Goal: Task Accomplishment & Management: Manage account settings

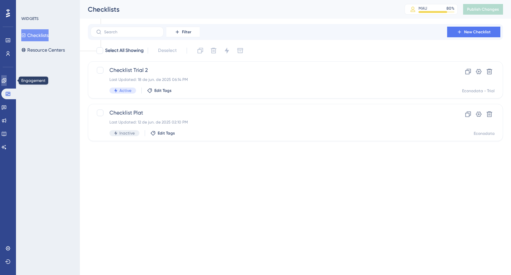
click at [7, 84] on link at bounding box center [3, 80] width 5 height 11
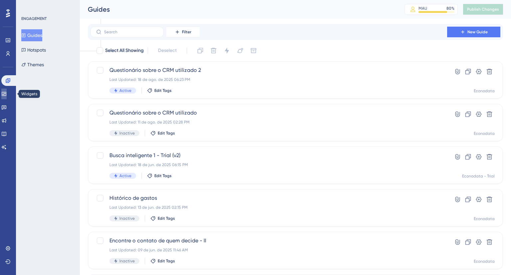
click at [7, 96] on icon at bounding box center [3, 93] width 5 height 5
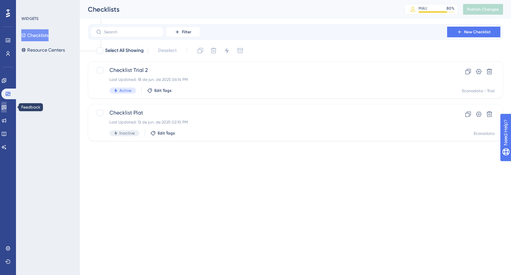
click at [6, 107] on icon at bounding box center [4, 108] width 5 height 4
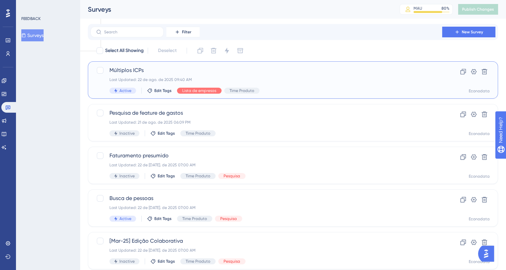
click at [262, 71] on span "Múltiplos ICPs" at bounding box center [267, 70] width 314 height 8
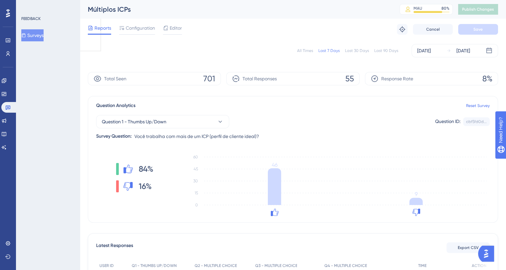
click at [313, 51] on div "All Times" at bounding box center [305, 50] width 16 height 5
drag, startPoint x: 346, startPoint y: 79, endPoint x: 353, endPoint y: 79, distance: 7.3
click at [353, 79] on span "55" at bounding box center [350, 78] width 9 height 11
drag, startPoint x: 310, startPoint y: 95, endPoint x: 368, endPoint y: 113, distance: 60.2
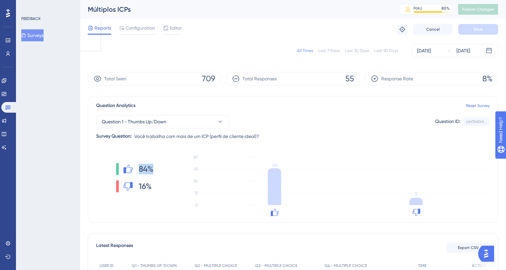
drag, startPoint x: 140, startPoint y: 170, endPoint x: 157, endPoint y: 171, distance: 17.3
click at [158, 172] on div "84% 16%" at bounding box center [134, 177] width 77 height 53
click at [156, 170] on div "84% 16%" at bounding box center [134, 177] width 77 height 53
click at [162, 118] on span "Question 1 - Thumbs Up/Down" at bounding box center [134, 122] width 65 height 8
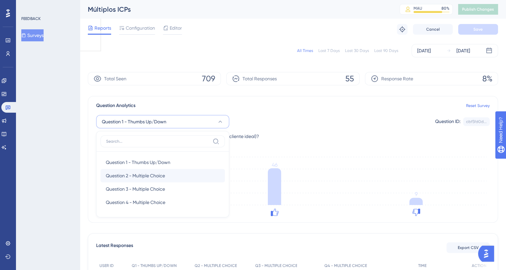
scroll to position [39, 0]
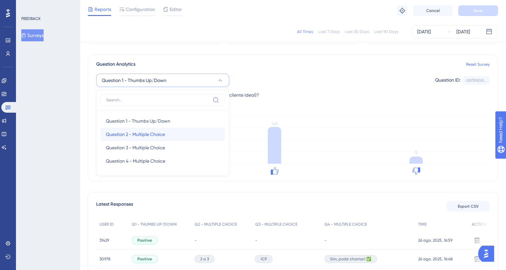
click at [138, 134] on span "Question 2 - Multiple Choice" at bounding box center [135, 134] width 59 height 8
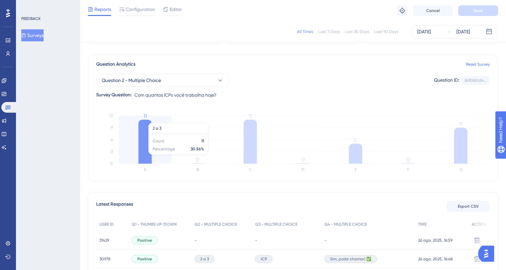
click at [144, 157] on icon at bounding box center [145, 142] width 13 height 44
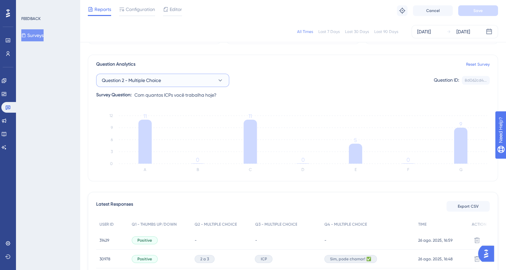
click at [143, 77] on span "Question 2 - Multiple Choice" at bounding box center [131, 80] width 59 height 8
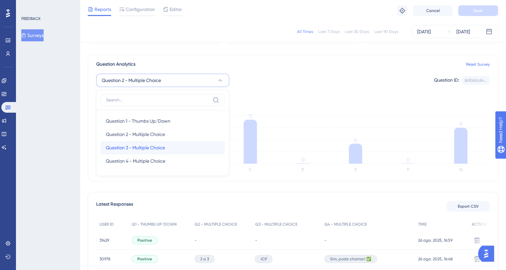
click at [147, 144] on span "Question 3 - Multiple Choice" at bounding box center [135, 147] width 59 height 8
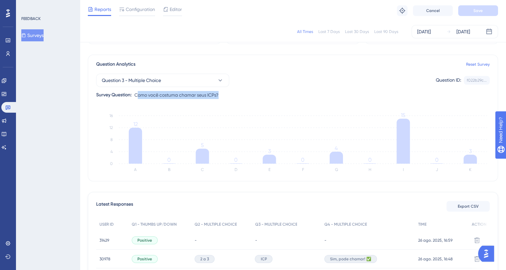
drag, startPoint x: 140, startPoint y: 95, endPoint x: 224, endPoint y: 96, distance: 83.6
click at [227, 94] on div "Question 3 - Multiple Choice Question ID: f022b29c... Copy Survey Question: Com…" at bounding box center [293, 83] width 394 height 31
click at [195, 97] on span "Como você costuma chamar seus ICPs?" at bounding box center [177, 95] width 84 height 8
click at [182, 78] on button "Question 3 - Multiple Choice" at bounding box center [162, 80] width 133 height 13
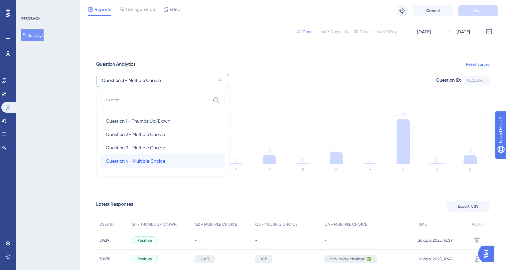
click at [153, 157] on span "Question 4 - Multiple Choice" at bounding box center [136, 161] width 60 height 8
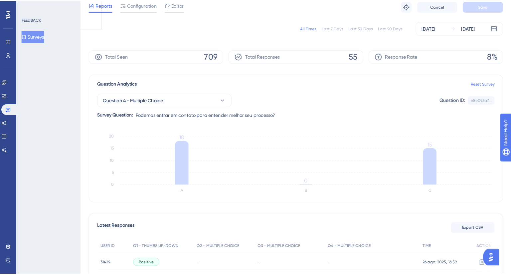
scroll to position [0, 0]
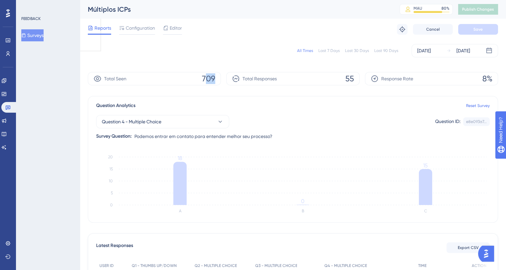
drag, startPoint x: 207, startPoint y: 79, endPoint x: 217, endPoint y: 82, distance: 10.7
click at [221, 82] on div "Total Seen 709" at bounding box center [154, 78] width 133 height 13
click at [211, 79] on span "709" at bounding box center [208, 78] width 13 height 11
drag, startPoint x: 204, startPoint y: 76, endPoint x: 219, endPoint y: 78, distance: 14.7
click at [219, 78] on div "Total Seen 709" at bounding box center [154, 78] width 133 height 13
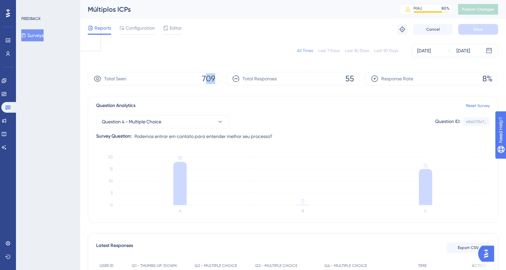
click at [211, 78] on span "709" at bounding box center [208, 78] width 13 height 11
drag, startPoint x: 204, startPoint y: 78, endPoint x: 216, endPoint y: 79, distance: 12.4
click at [216, 79] on div "Total Seen 709" at bounding box center [154, 78] width 133 height 13
click at [7, 95] on icon at bounding box center [3, 93] width 5 height 5
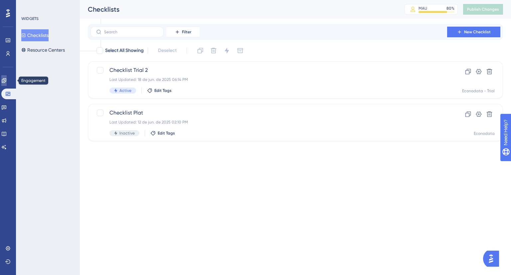
click at [0, 0] on link at bounding box center [0, 0] width 0 height 0
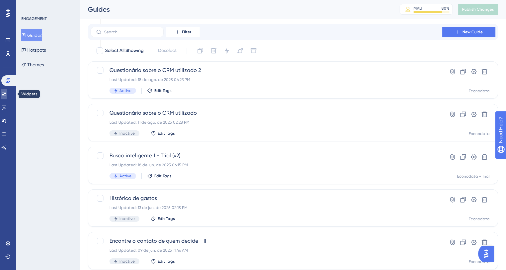
click at [7, 94] on icon at bounding box center [3, 93] width 5 height 5
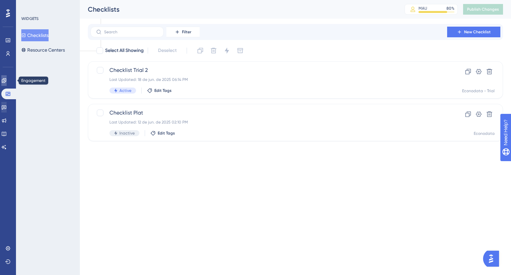
click at [6, 80] on icon at bounding box center [4, 80] width 4 height 4
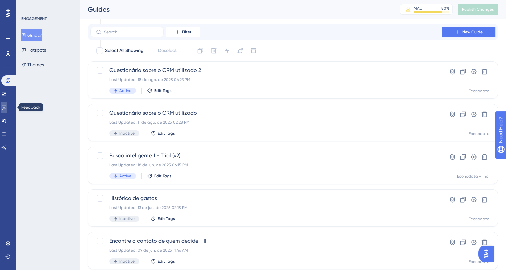
click at [6, 108] on icon at bounding box center [4, 108] width 5 height 4
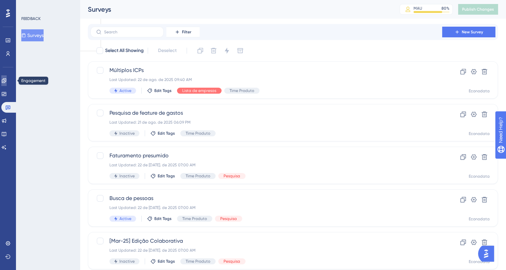
click at [6, 82] on icon at bounding box center [4, 80] width 4 height 4
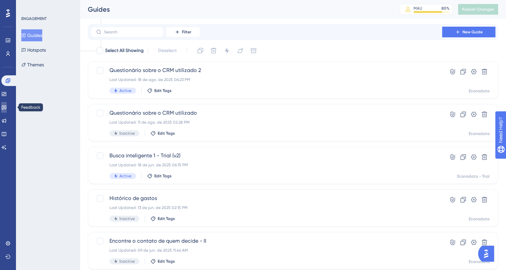
click at [6, 106] on icon at bounding box center [3, 107] width 5 height 5
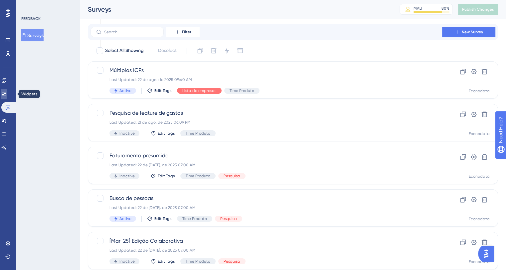
click at [7, 93] on icon at bounding box center [3, 93] width 5 height 5
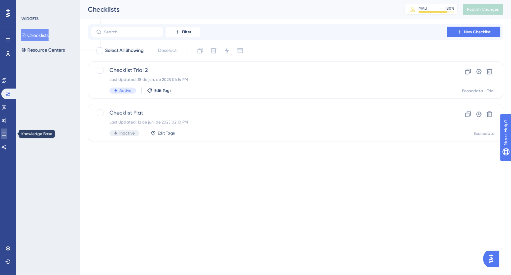
click at [5, 133] on icon at bounding box center [3, 133] width 5 height 5
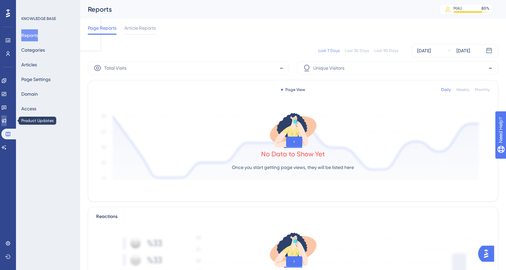
click at [5, 119] on icon at bounding box center [3, 120] width 5 height 5
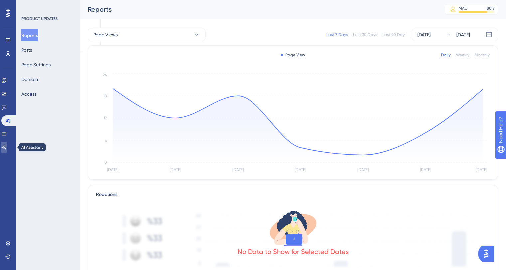
click at [7, 148] on icon at bounding box center [3, 146] width 5 height 5
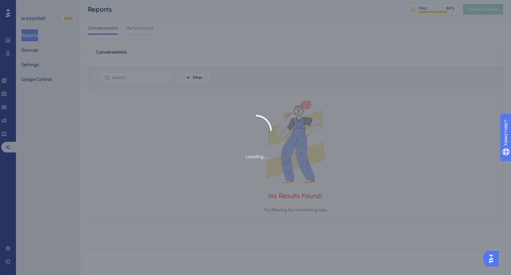
click at [8, 132] on div "Loading..." at bounding box center [255, 138] width 511 height 46
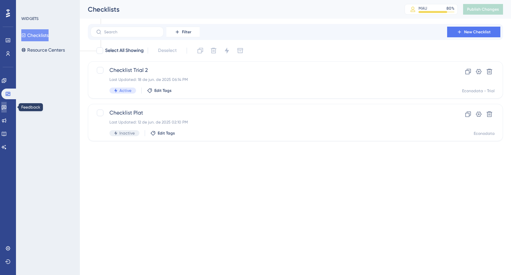
click at [7, 108] on icon at bounding box center [3, 107] width 5 height 5
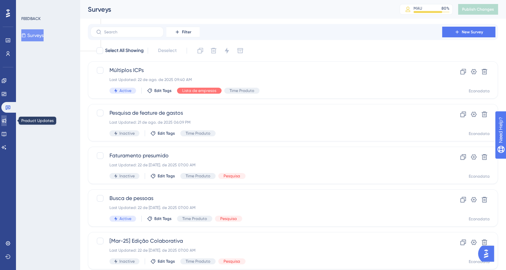
click at [6, 118] on icon at bounding box center [3, 120] width 5 height 5
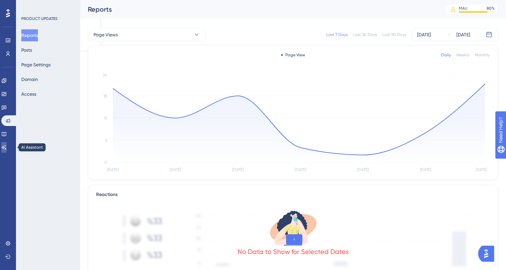
click at [4, 148] on link at bounding box center [3, 147] width 5 height 11
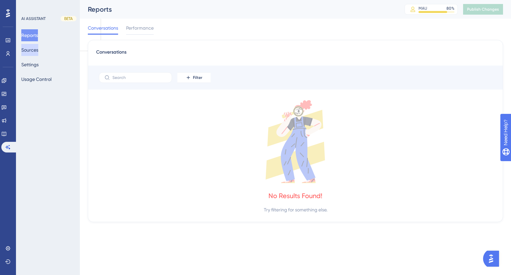
click at [35, 50] on button "Sources" at bounding box center [29, 50] width 17 height 12
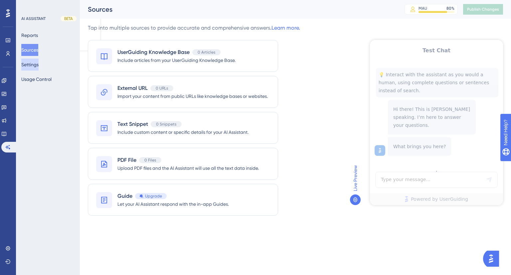
click at [36, 64] on button "Settings" at bounding box center [29, 65] width 17 height 12
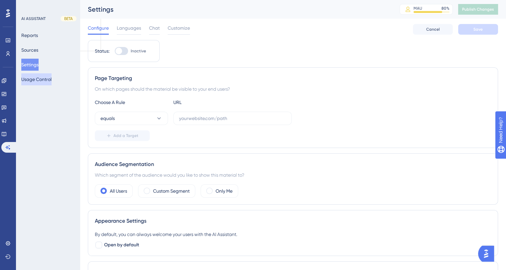
click at [38, 79] on button "Usage Control" at bounding box center [36, 79] width 30 height 12
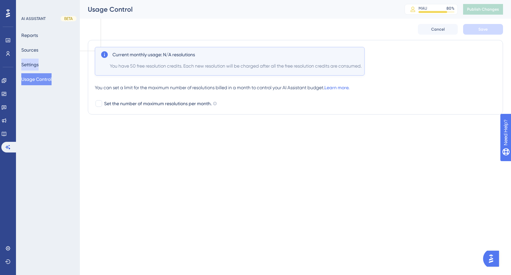
click at [32, 61] on button "Settings" at bounding box center [29, 65] width 17 height 12
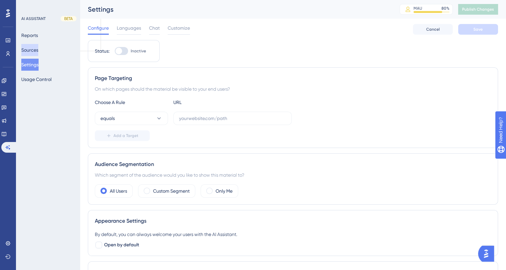
click at [33, 50] on button "Sources" at bounding box center [29, 50] width 17 height 12
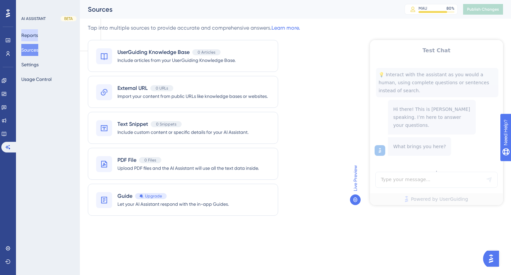
click at [35, 33] on button "Reports" at bounding box center [29, 35] width 17 height 12
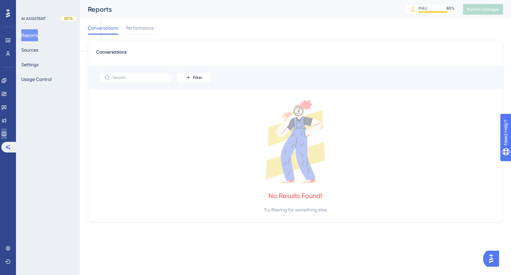
click at [7, 132] on link at bounding box center [3, 134] width 5 height 11
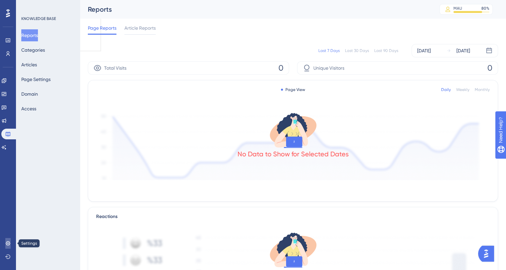
click at [9, 243] on icon at bounding box center [8, 243] width 4 height 4
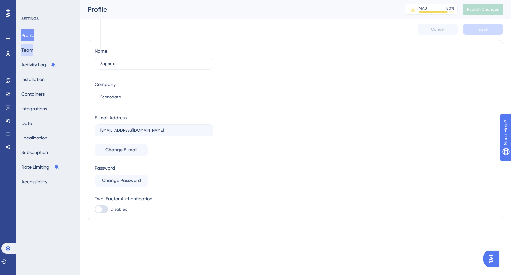
click at [23, 47] on button "Team" at bounding box center [27, 50] width 12 height 12
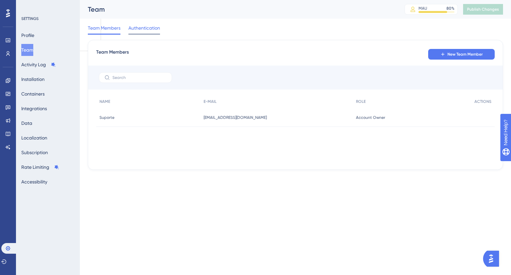
click at [141, 33] on div "Authentication" at bounding box center [145, 29] width 32 height 11
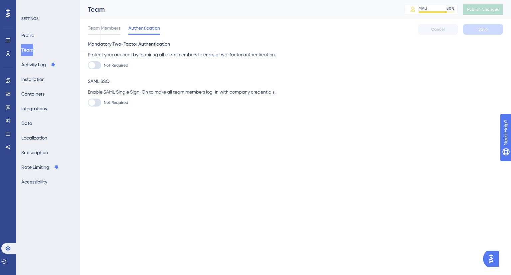
click at [105, 31] on span "Team Members" at bounding box center [104, 28] width 33 height 8
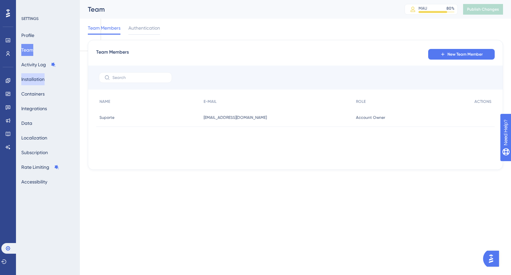
click at [37, 80] on button "Installation" at bounding box center [32, 79] width 23 height 12
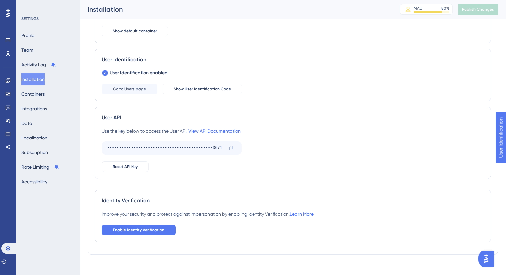
scroll to position [75, 0]
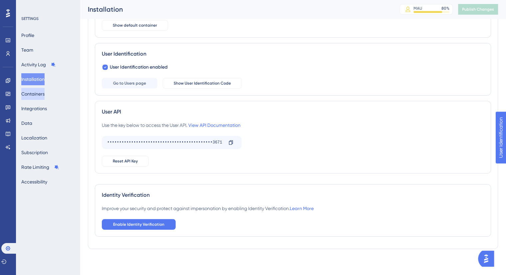
click at [39, 92] on button "Containers" at bounding box center [32, 94] width 23 height 12
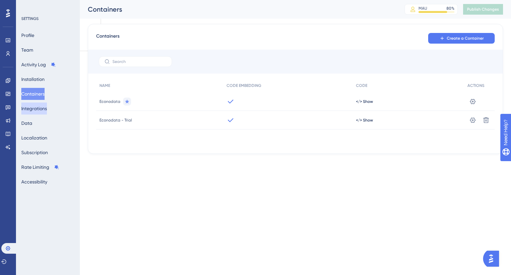
click at [37, 112] on button "Integrations" at bounding box center [34, 109] width 26 height 12
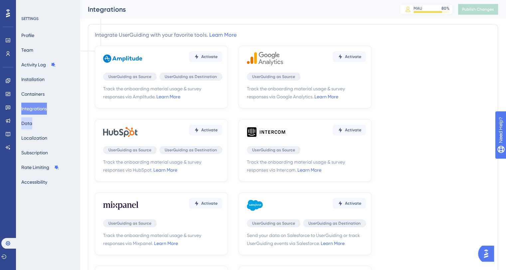
click at [32, 123] on button "Data" at bounding box center [26, 123] width 11 height 12
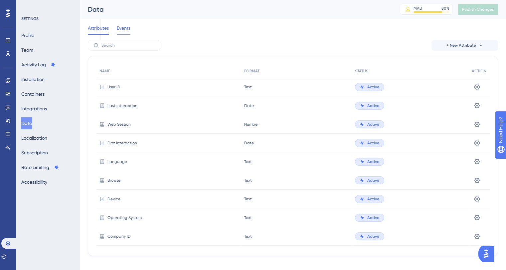
click at [124, 26] on span "Events" at bounding box center [124, 28] width 14 height 8
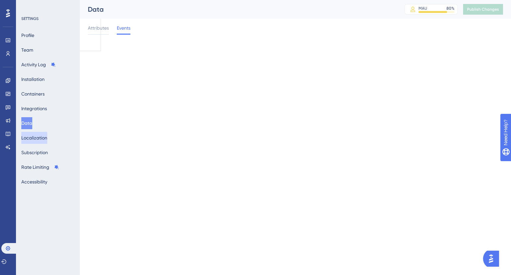
click at [43, 136] on button "Localization" at bounding box center [34, 138] width 26 height 12
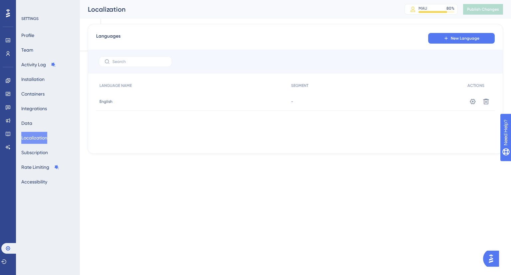
click at [35, 139] on button "Localization" at bounding box center [34, 138] width 26 height 12
click at [34, 152] on button "Subscription" at bounding box center [34, 152] width 27 height 12
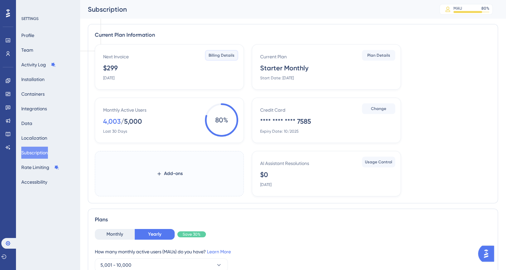
click at [214, 56] on span "Billing Details" at bounding box center [222, 55] width 26 height 5
